Goal: Transaction & Acquisition: Obtain resource

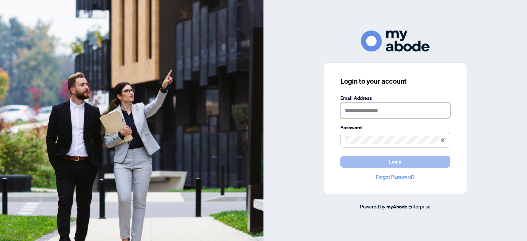
type input "**********"
click at [376, 162] on button "Login" at bounding box center [395, 162] width 110 height 12
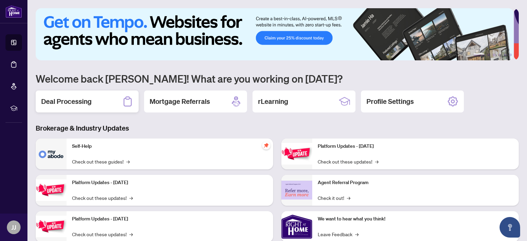
click at [73, 103] on h2 "Deal Processing" at bounding box center [66, 102] width 50 height 10
click at [73, 103] on main "1 2 3 4 5 6 Welcome back James! What are you working on today? Deal Processing …" at bounding box center [277, 120] width 500 height 241
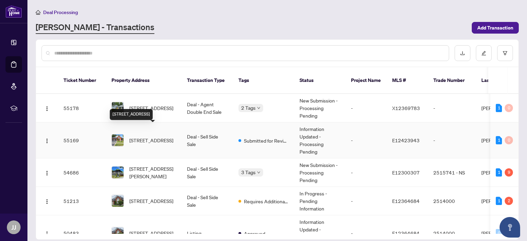
click at [142, 137] on span "[STREET_ADDRESS]" at bounding box center [151, 141] width 44 height 8
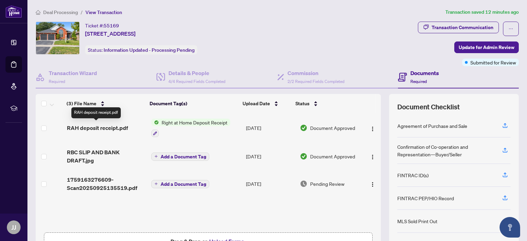
click at [94, 127] on span "RAH deposit receipt.pdf" at bounding box center [97, 128] width 61 height 8
click at [370, 127] on img "button" at bounding box center [372, 128] width 5 height 5
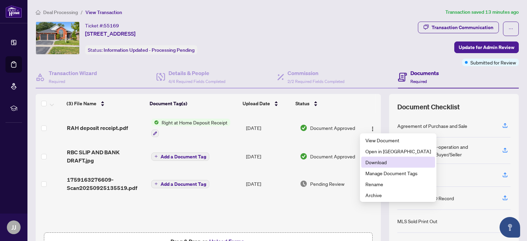
click at [373, 164] on span "Download" at bounding box center [399, 163] width 66 height 8
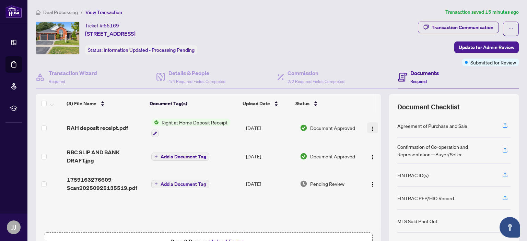
click at [370, 127] on img "button" at bounding box center [372, 128] width 5 height 5
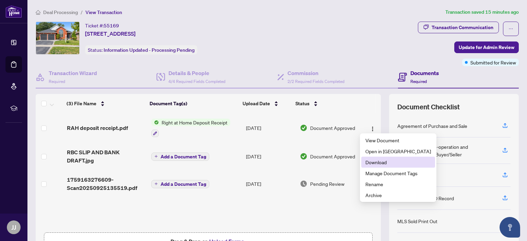
click at [376, 164] on span "Download" at bounding box center [399, 163] width 66 height 8
